Goal: Task Accomplishment & Management: Complete application form

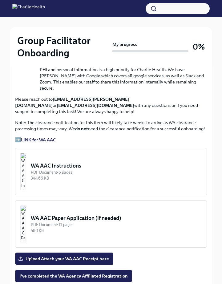
scroll to position [506, 0]
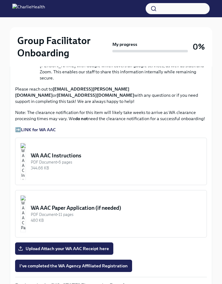
click at [84, 152] on div "WA AAC Instructions" at bounding box center [116, 155] width 171 height 7
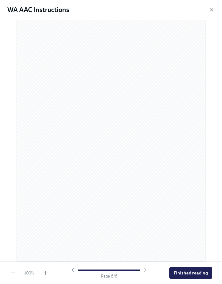
scroll to position [1262, 0]
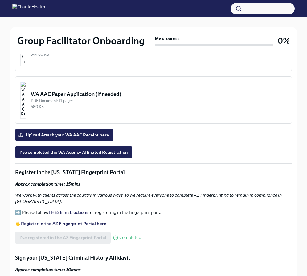
scroll to position [573, 0]
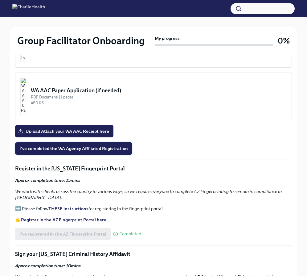
click at [102, 147] on span "I've completed the WA Agency Affiliated Registration" at bounding box center [73, 148] width 109 height 6
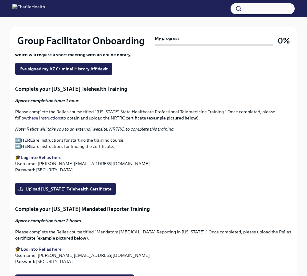
scroll to position [819, 0]
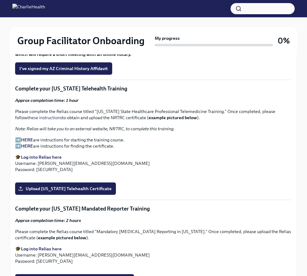
click at [26, 137] on strong "HERE" at bounding box center [27, 140] width 12 height 6
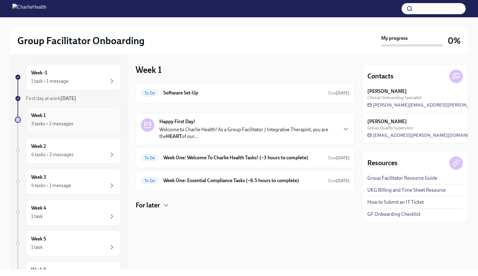
click at [85, 116] on div "Week 1 3 tasks • 2 messages" at bounding box center [73, 119] width 84 height 15
click at [217, 159] on h6 "Week One: Welcome To Charlie Health Tasks! (~3 hours to complete)" at bounding box center [243, 157] width 160 height 7
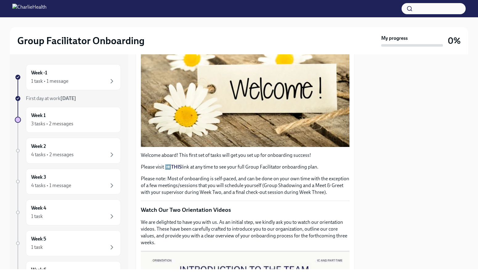
scroll to position [124, 0]
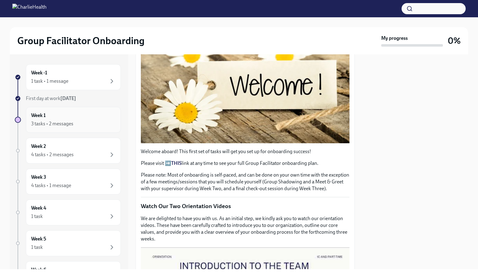
click at [45, 120] on div "3 tasks • 2 messages" at bounding box center [52, 123] width 42 height 7
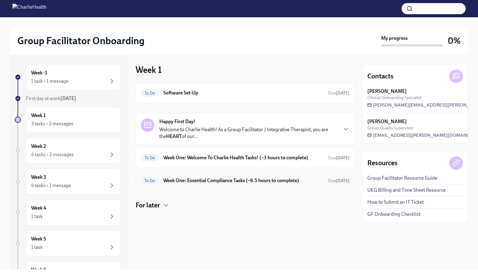
click at [188, 182] on h6 "Week One: Essential Compliance Tasks (~6.5 hours to complete)" at bounding box center [243, 180] width 160 height 7
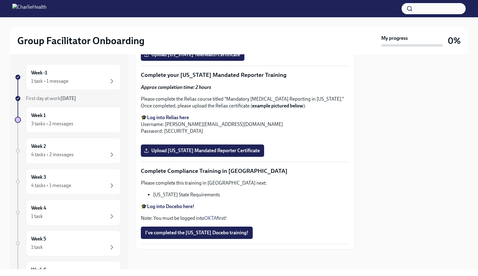
scroll to position [1022, 0]
click at [187, 58] on span "Upload [US_STATE] Telehealth Certificate" at bounding box center [192, 54] width 95 height 6
click at [0, 0] on input "Upload [US_STATE] Telehealth Certificate" at bounding box center [0, 0] width 0 height 0
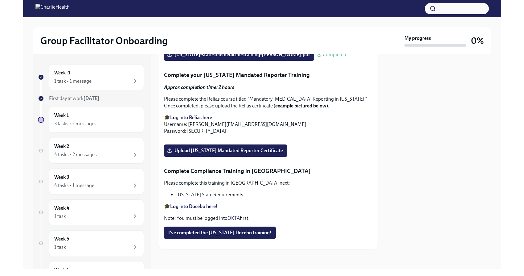
scroll to position [1140, 0]
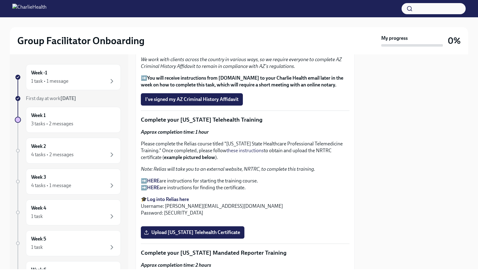
scroll to position [820, 0]
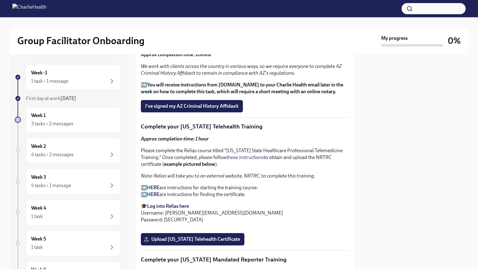
click at [183, 203] on strong "Log into Relias here" at bounding box center [168, 206] width 42 height 6
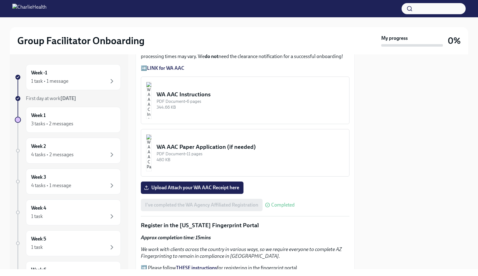
scroll to position [498, 0]
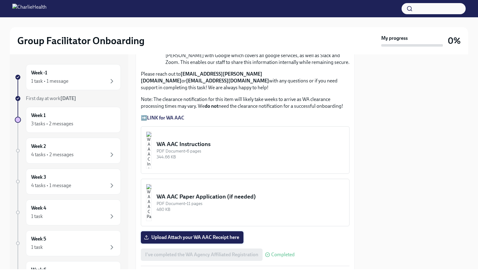
click at [208, 234] on span "Upload Attach your WA AAC Receipt here" at bounding box center [192, 237] width 94 height 6
click at [0, 0] on input "Upload Attach your WA AAC Receipt here" at bounding box center [0, 0] width 0 height 0
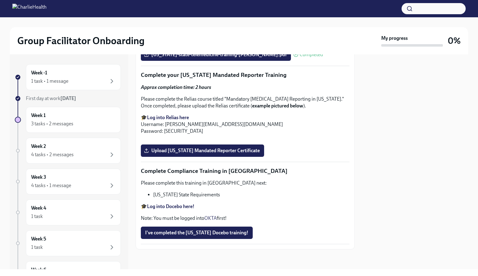
scroll to position [1118, 0]
click at [183, 120] on strong "Log into Relias here" at bounding box center [168, 117] width 42 height 6
click at [233, 154] on span "Upload [US_STATE] Mandated Reporter Certificate" at bounding box center [202, 150] width 115 height 6
click at [0, 0] on input "Upload [US_STATE] Mandated Reporter Certificate" at bounding box center [0, 0] width 0 height 0
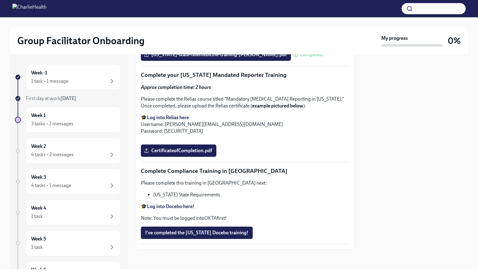
click at [185, 220] on div "Please complete this training in Docebo next: Louisiana State Requirements 🎓 Lo…" at bounding box center [245, 200] width 209 height 42
click at [212, 221] on link "OKTA" at bounding box center [210, 218] width 12 height 6
click at [208, 231] on span "I've completed the [US_STATE] Docebo training!" at bounding box center [196, 232] width 103 height 6
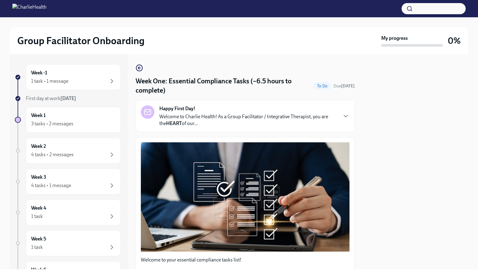
scroll to position [0, 0]
click at [64, 114] on div "Week 1 3 tasks • 2 messages" at bounding box center [73, 119] width 84 height 15
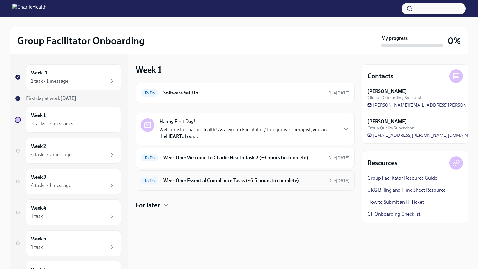
click at [212, 181] on h6 "Week One: Essential Compliance Tasks (~6.5 hours to complete)" at bounding box center [243, 180] width 160 height 7
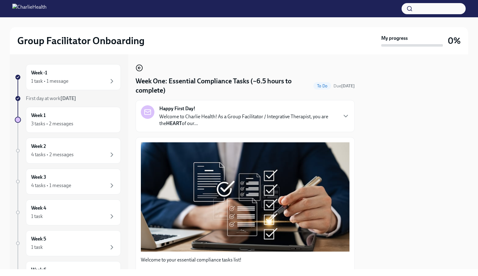
click at [138, 65] on circle "button" at bounding box center [139, 68] width 6 height 6
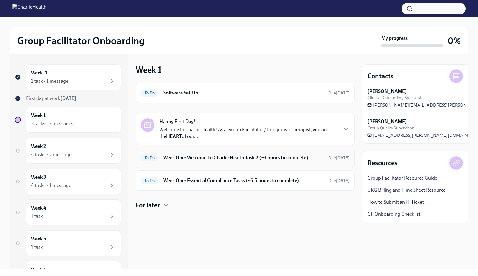
click at [200, 159] on h6 "Week One: Welcome To Charlie Health Tasks! (~3 hours to complete)" at bounding box center [243, 157] width 160 height 7
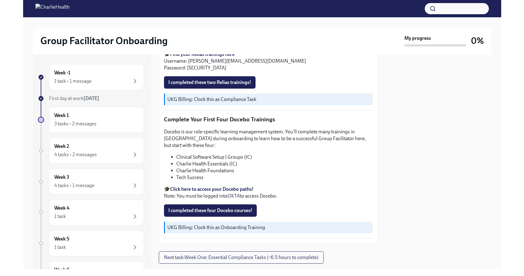
scroll to position [777, 0]
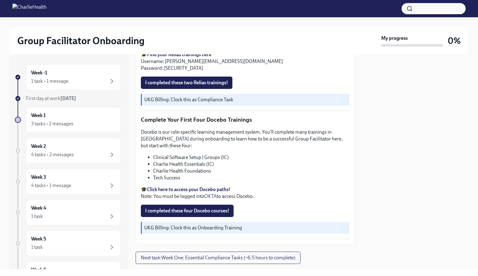
click at [214, 193] on link "OKTA" at bounding box center [210, 196] width 12 height 6
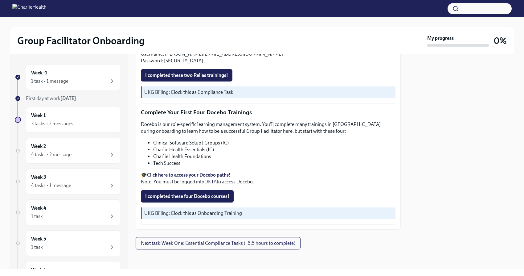
scroll to position [768, 0]
